Goal: Find specific page/section: Find specific page/section

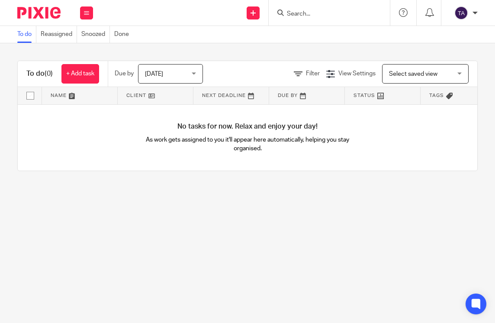
click at [311, 14] on input "Search" at bounding box center [325, 14] width 78 height 8
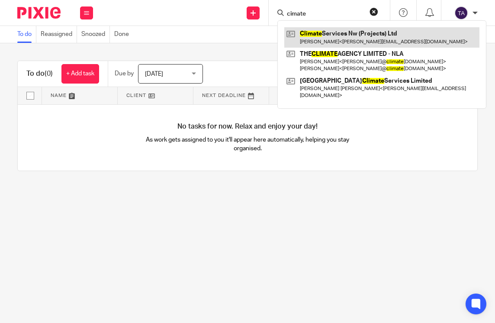
type input "cimate"
click at [333, 35] on link at bounding box center [381, 37] width 195 height 20
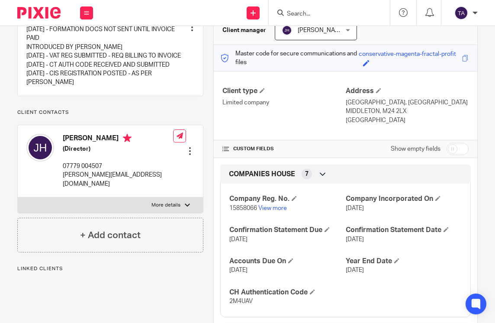
scroll to position [106, 0]
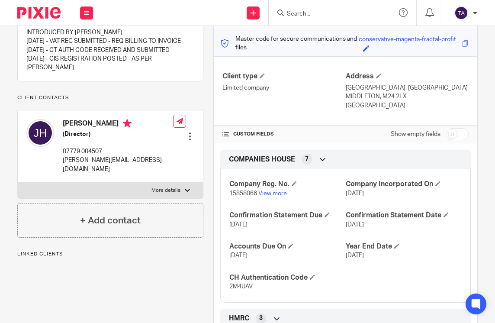
click at [187, 140] on div at bounding box center [189, 136] width 9 height 9
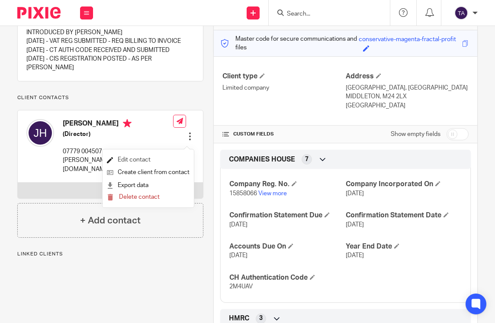
click at [146, 154] on link "Edit contact" at bounding box center [148, 159] width 83 height 13
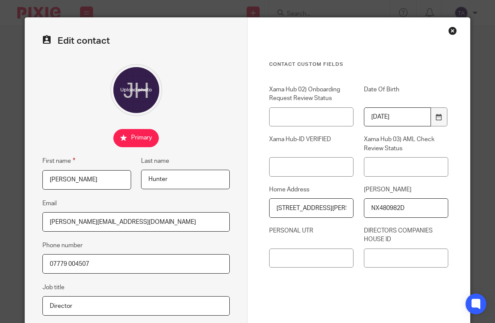
scroll to position [0, 13]
drag, startPoint x: 271, startPoint y: 208, endPoint x: 393, endPoint y: 220, distance: 122.9
click at [393, 220] on div "Xama Hub 02) Onboarding Request Review Status Date Of Birth 1971-08-27 Xama Hub…" at bounding box center [353, 180] width 189 height 191
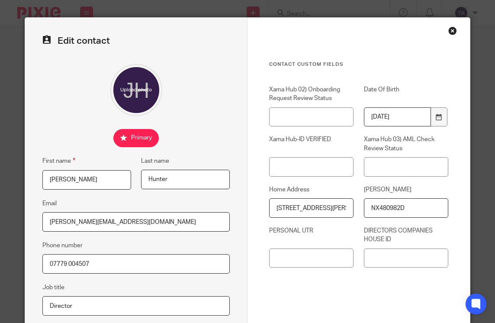
scroll to position [0, 13]
drag, startPoint x: 320, startPoint y: 205, endPoint x: 349, endPoint y: 210, distance: 29.4
click at [349, 210] on input "20 rainford rd, billinge, wn5 7pf" at bounding box center [311, 207] width 84 height 19
click at [332, 204] on input "20 rainford rd, billinge, wn5 7pf" at bounding box center [311, 207] width 84 height 19
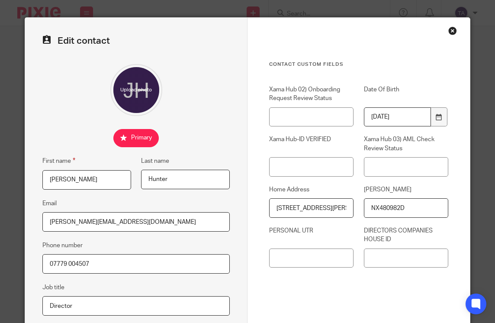
click at [333, 210] on input "20 rainford rd, billinge, wn5 7pf" at bounding box center [311, 207] width 84 height 19
drag, startPoint x: 339, startPoint y: 210, endPoint x: 345, endPoint y: 210, distance: 6.1
click at [355, 212] on div "Xama Hub 02) Onboarding Request Review Status Date Of Birth 1971-08-27 Xama Hub…" at bounding box center [353, 180] width 189 height 191
click at [338, 208] on input "20 rainford rd, billinge, wn5 7pf" at bounding box center [311, 207] width 84 height 19
click at [441, 35] on div "Contact Custom fields Xama Hub 02) Onboarding Request Review Status Date Of Bir…" at bounding box center [358, 228] width 222 height 420
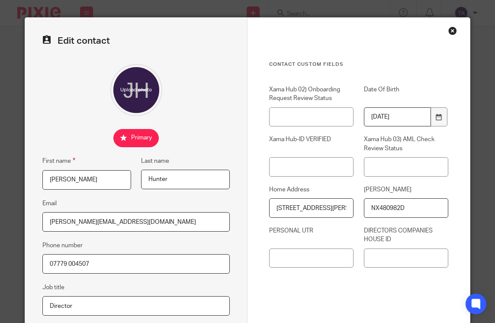
click at [450, 34] on div "Close this dialog window" at bounding box center [452, 30] width 9 height 9
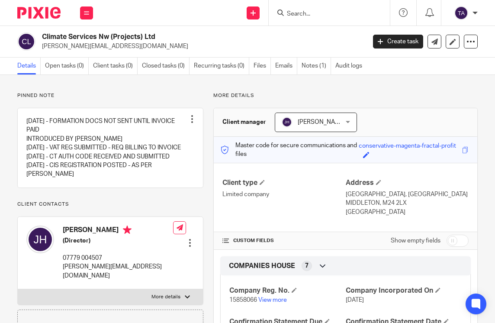
click at [342, 12] on input "Search" at bounding box center [325, 14] width 78 height 8
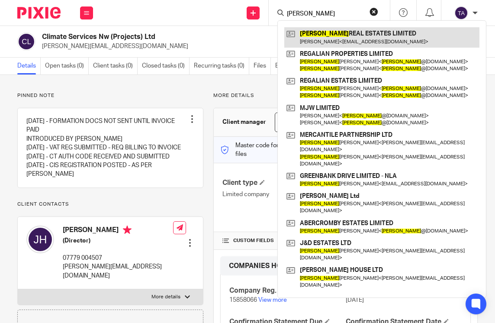
type input "[PERSON_NAME]"
click at [335, 38] on link at bounding box center [381, 37] width 195 height 20
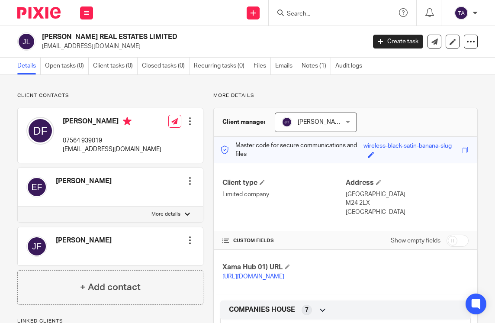
click at [325, 12] on input "Search" at bounding box center [325, 14] width 78 height 8
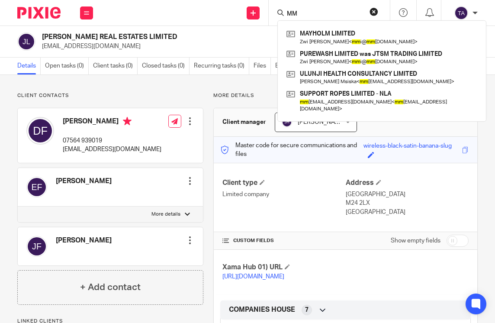
type input "M"
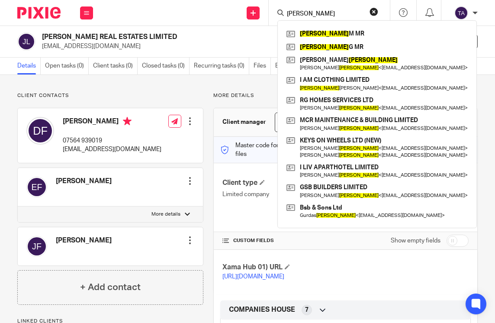
type input "[PERSON_NAME]"
